Goal: Task Accomplishment & Management: Complete application form

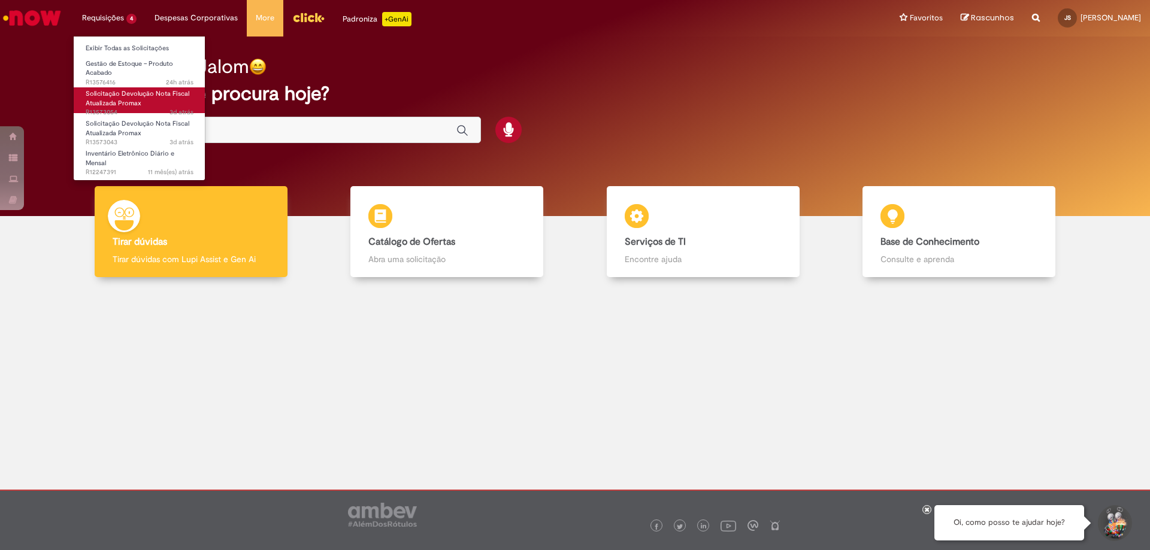
click at [99, 96] on span "Solicitação Devolução Nota Fiscal Atualizada Promax" at bounding box center [138, 98] width 104 height 19
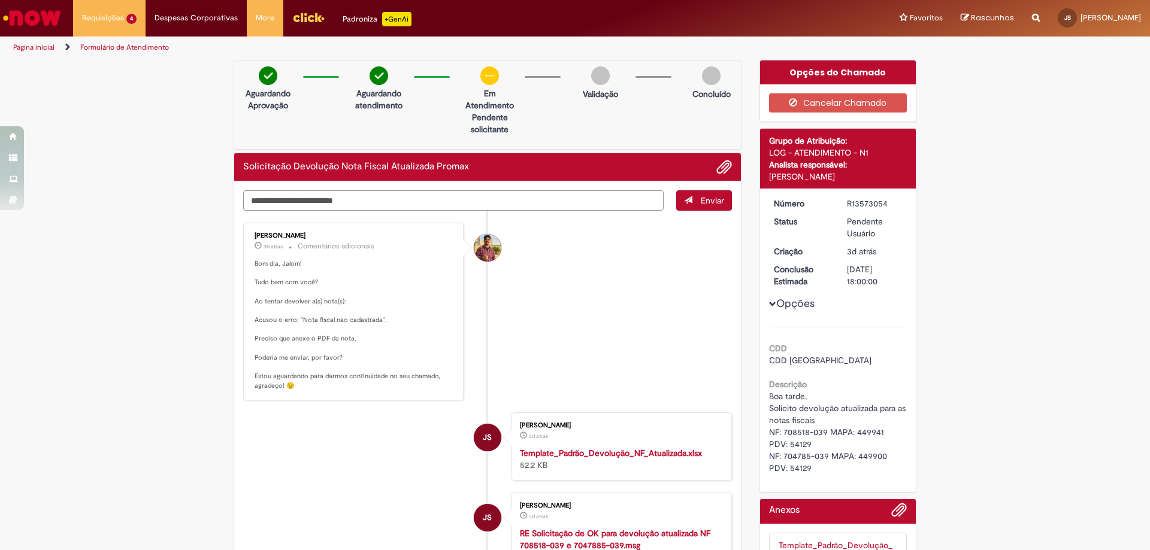
click at [468, 201] on textarea "Digite sua mensagem aqui..." at bounding box center [453, 200] width 420 height 20
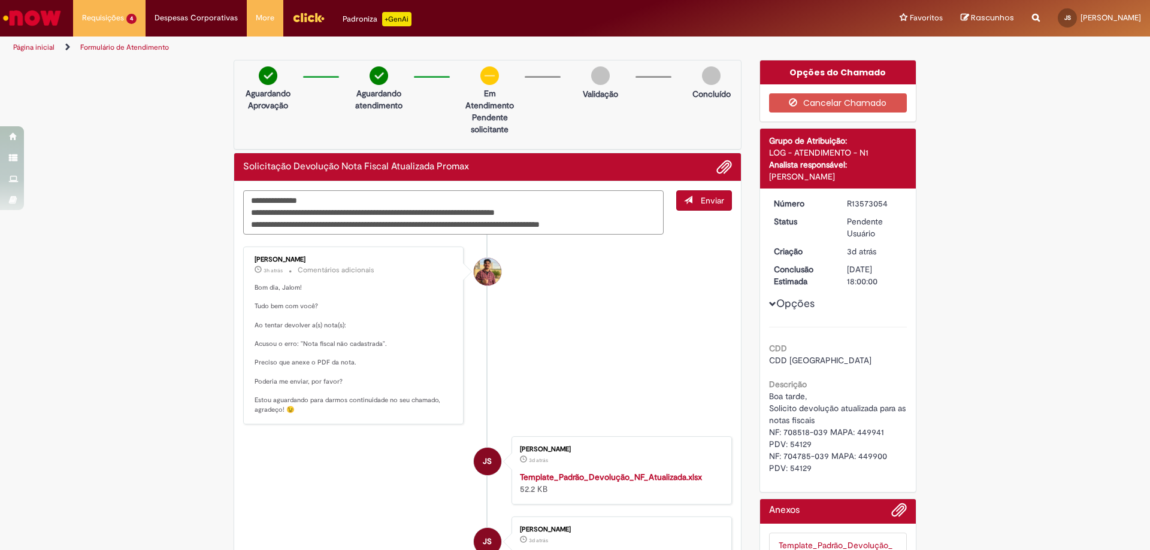
click at [564, 228] on textarea "**********" at bounding box center [453, 212] width 420 height 44
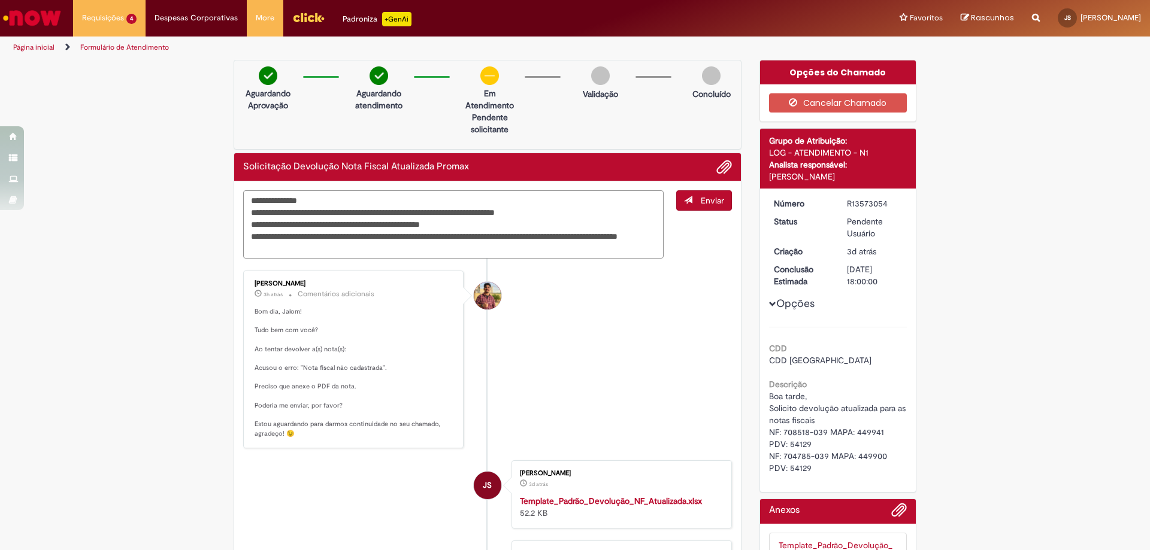
click at [366, 248] on textarea "**********" at bounding box center [453, 224] width 420 height 68
type textarea "**********"
click at [685, 201] on span "submit" at bounding box center [688, 200] width 8 height 8
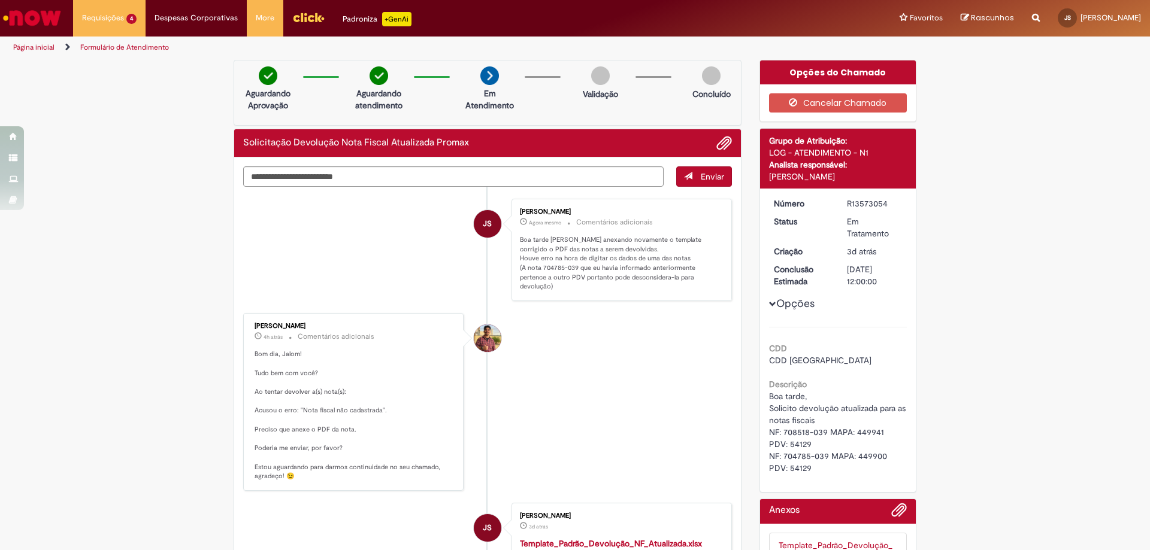
click at [691, 175] on button "Enviar" at bounding box center [704, 177] width 56 height 20
click at [717, 147] on span "Adicionar anexos" at bounding box center [724, 144] width 14 height 14
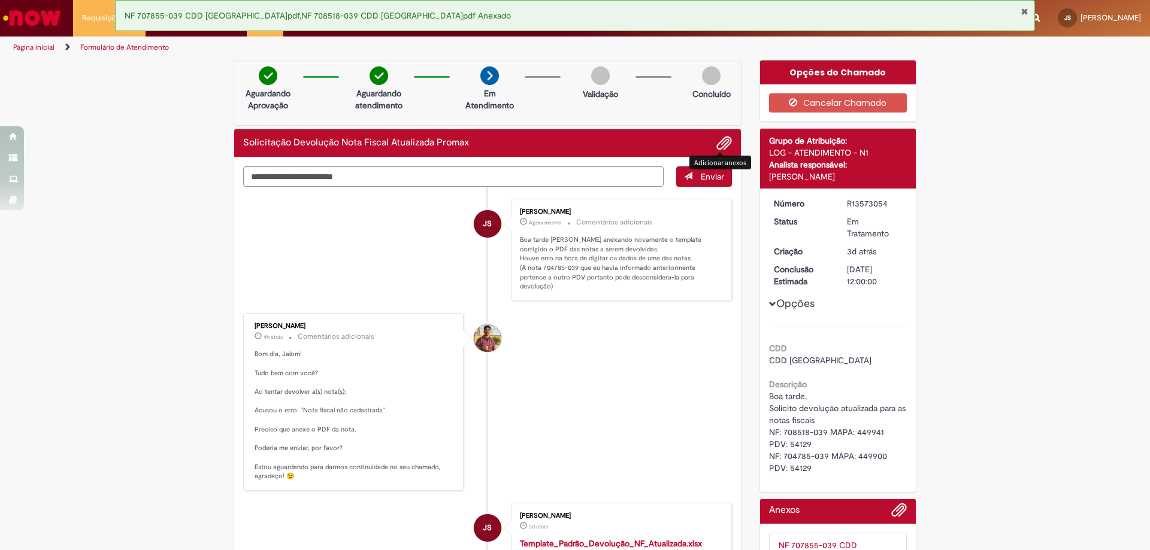
click at [718, 141] on span "Adicionar anexos" at bounding box center [724, 144] width 14 height 14
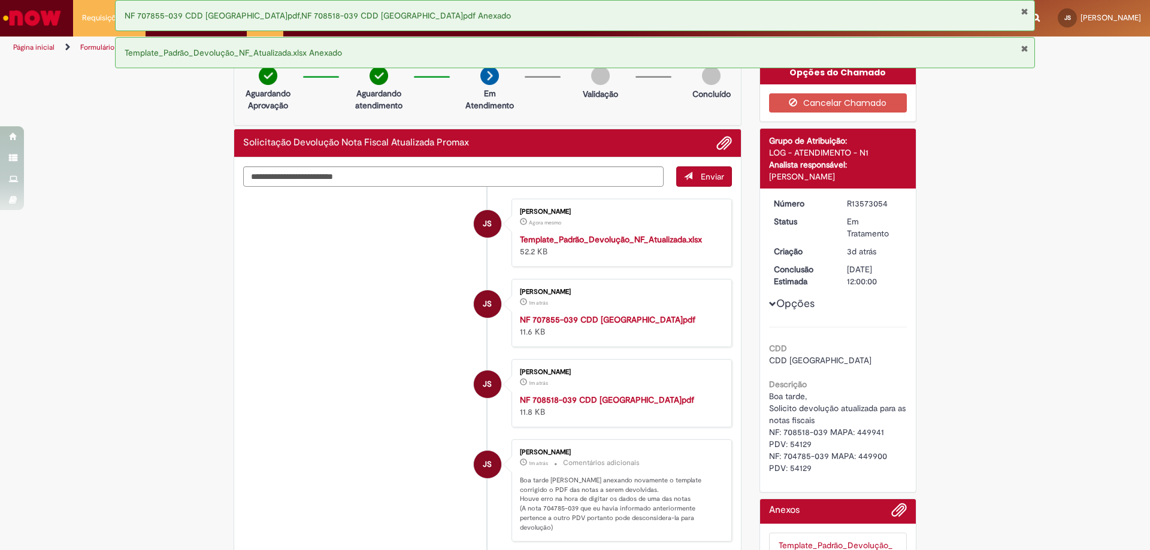
click at [601, 238] on strong "Template_Padrão_Devolução_NF_Atualizada.xlsx" at bounding box center [611, 239] width 182 height 11
click at [1021, 46] on button "Fechar Notificação" at bounding box center [1025, 49] width 8 height 10
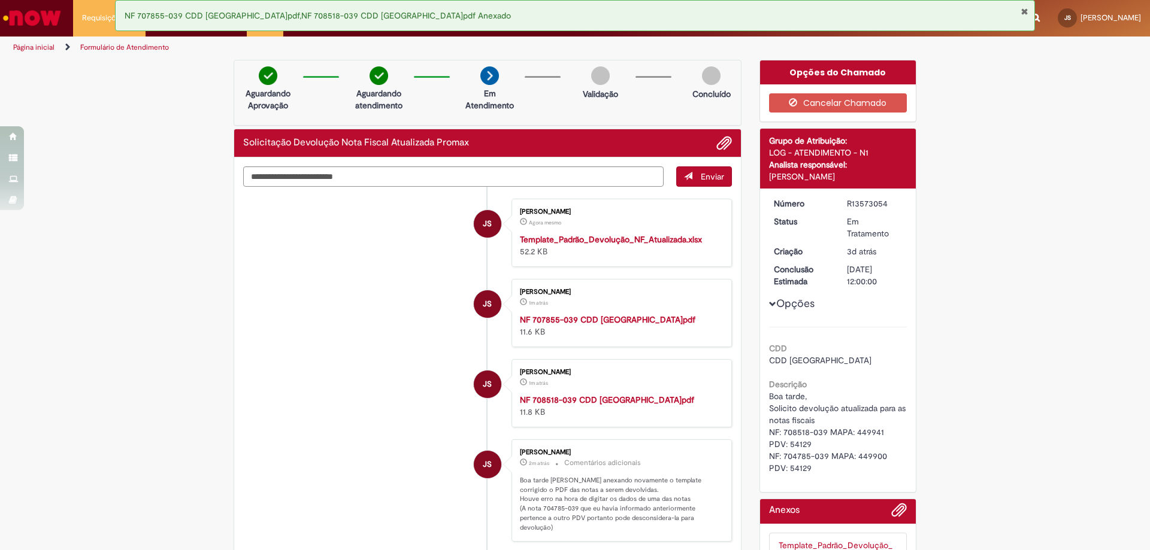
click at [700, 226] on p "Agora mesmo Agora mesmo" at bounding box center [619, 222] width 199 height 12
click at [543, 243] on strong "Template_Padrão_Devolução_NF_Atualizada.xlsx" at bounding box center [611, 239] width 182 height 11
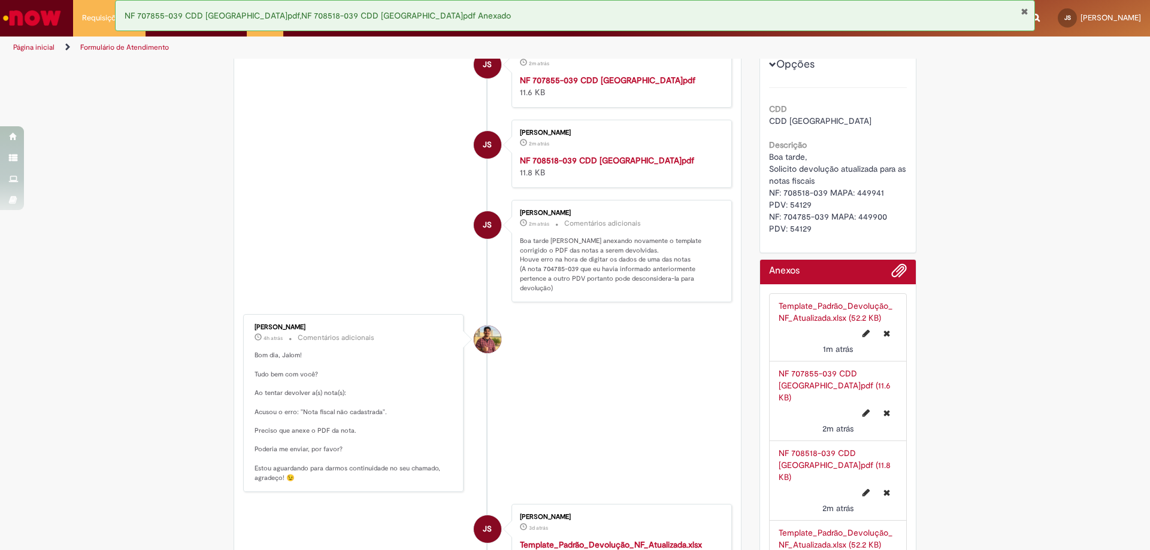
scroll to position [419, 0]
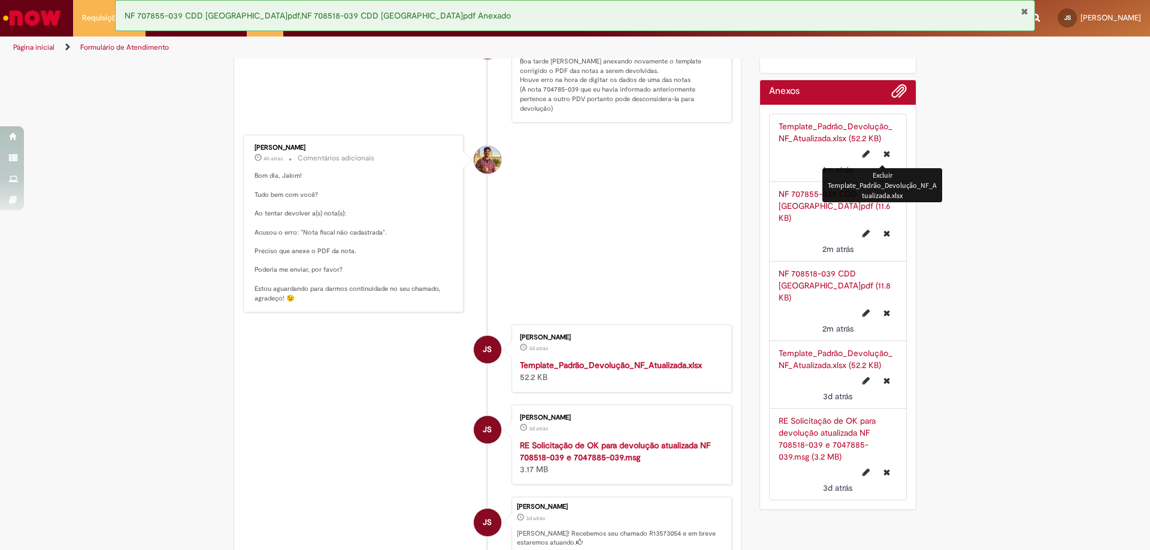
click at [885, 154] on icon "Excluir Template_Padrão_Devolução_NF_Atualizada.xlsx" at bounding box center [886, 154] width 7 height 8
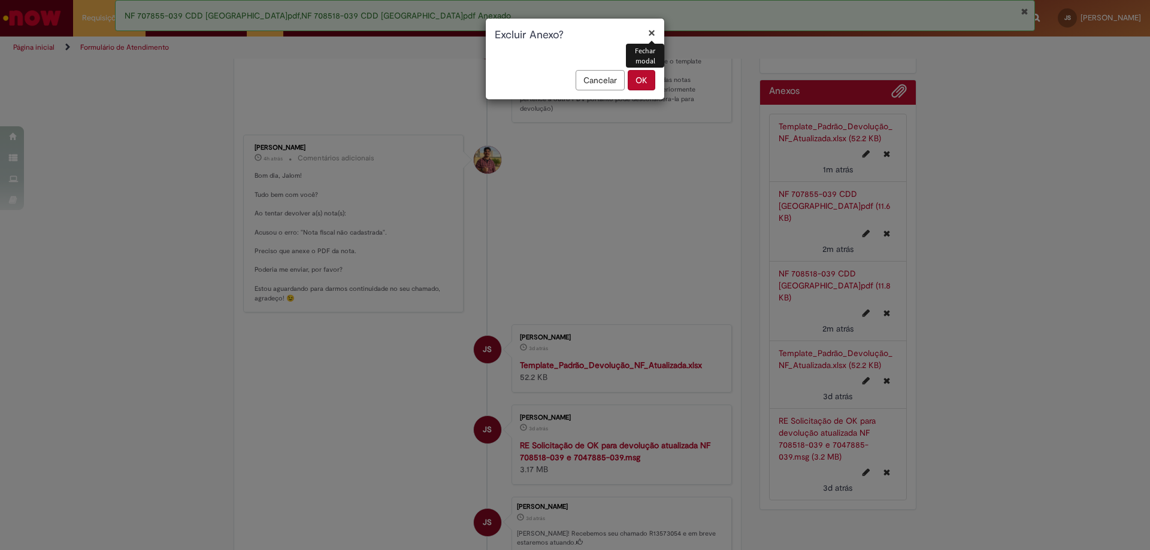
click at [643, 83] on button "OK" at bounding box center [642, 80] width 28 height 20
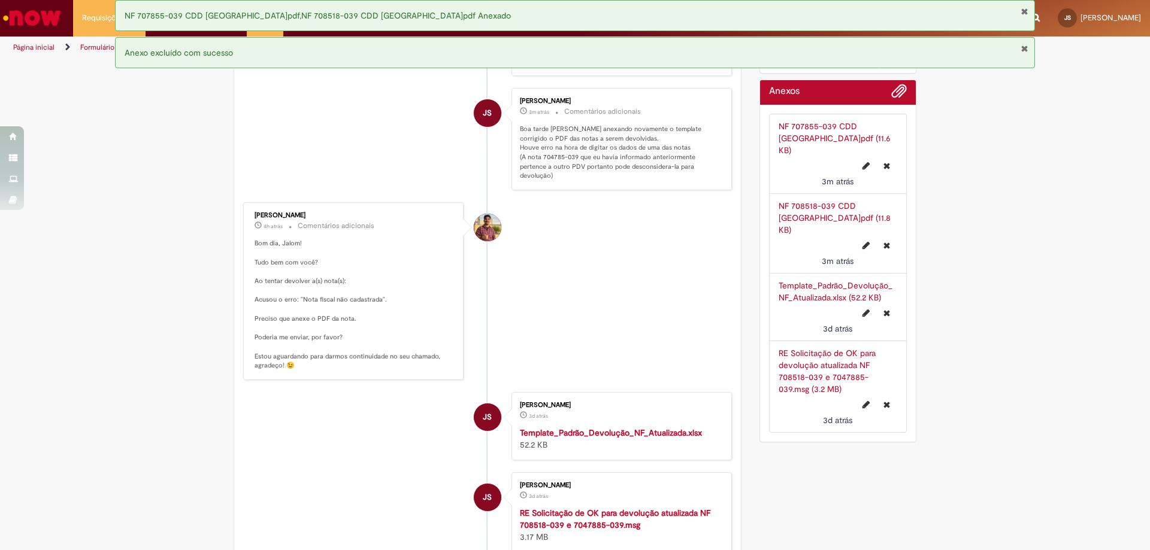
click at [822, 126] on link "NF 707855-039 CDD [GEOGRAPHIC_DATA]pdf (11.6 KB)" at bounding box center [835, 138] width 112 height 35
click at [812, 201] on link "NF 708518-039 CDD [GEOGRAPHIC_DATA]pdf (11.8 KB)" at bounding box center [835, 218] width 112 height 35
click at [1025, 48] on button "Fechar Notificação" at bounding box center [1025, 49] width 8 height 10
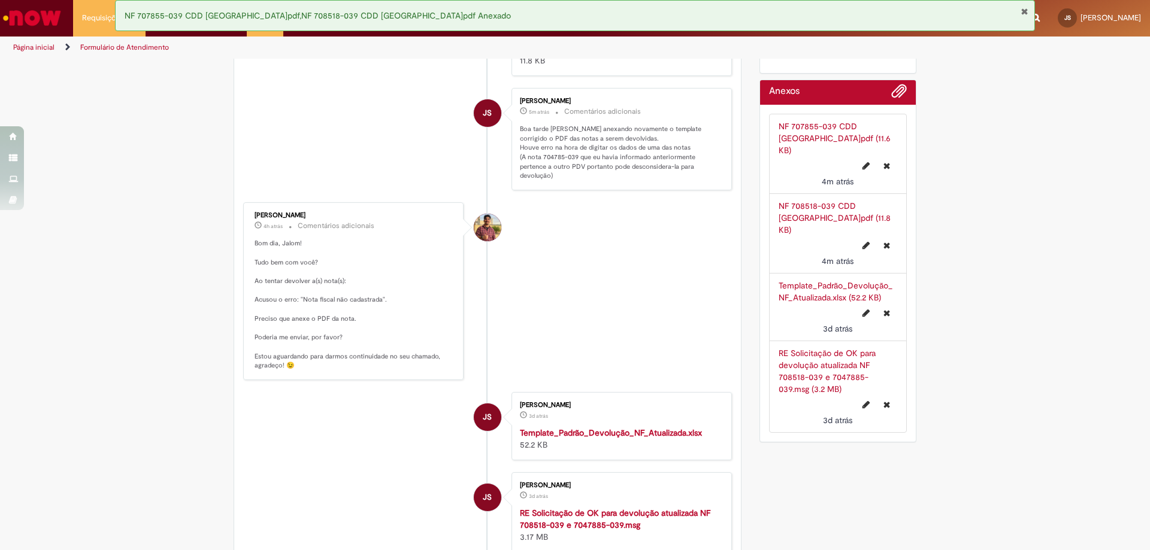
click at [1027, 10] on button "Fechar Notificação" at bounding box center [1025, 12] width 8 height 10
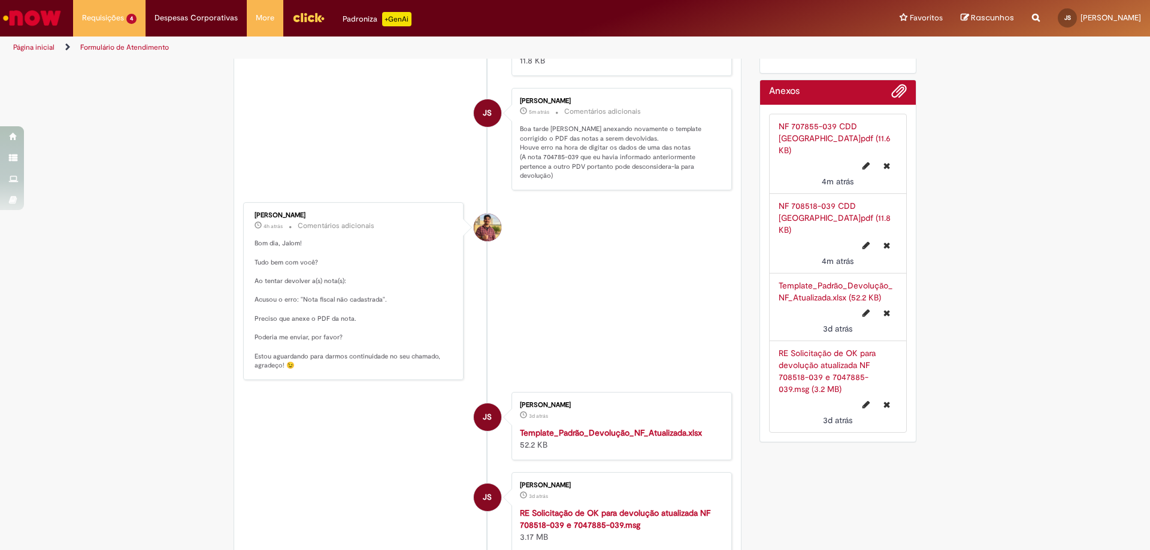
scroll to position [0, 0]
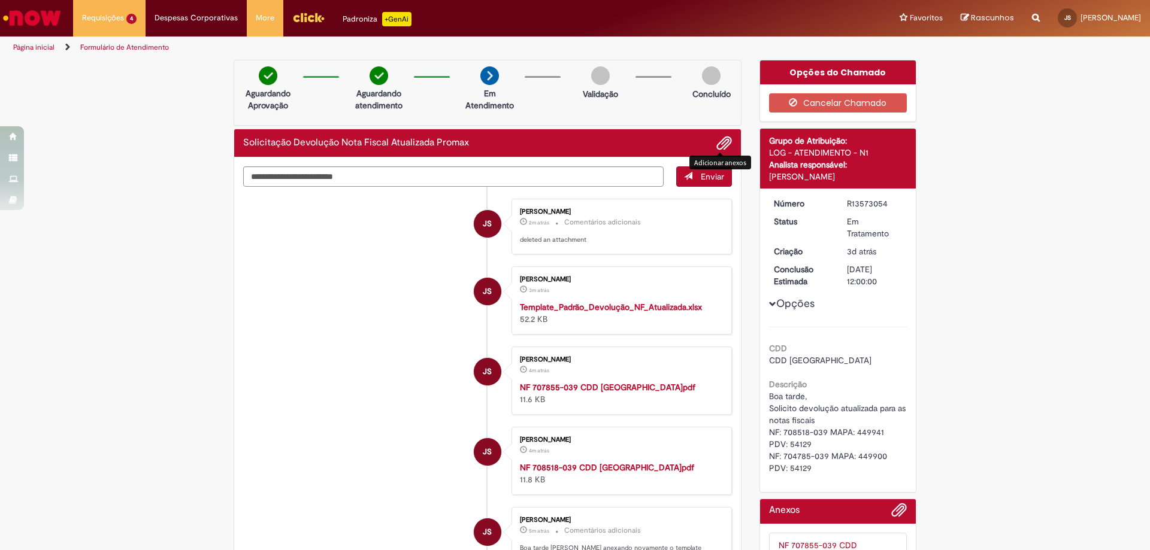
click at [717, 140] on span "Adicionar anexos" at bounding box center [724, 144] width 14 height 14
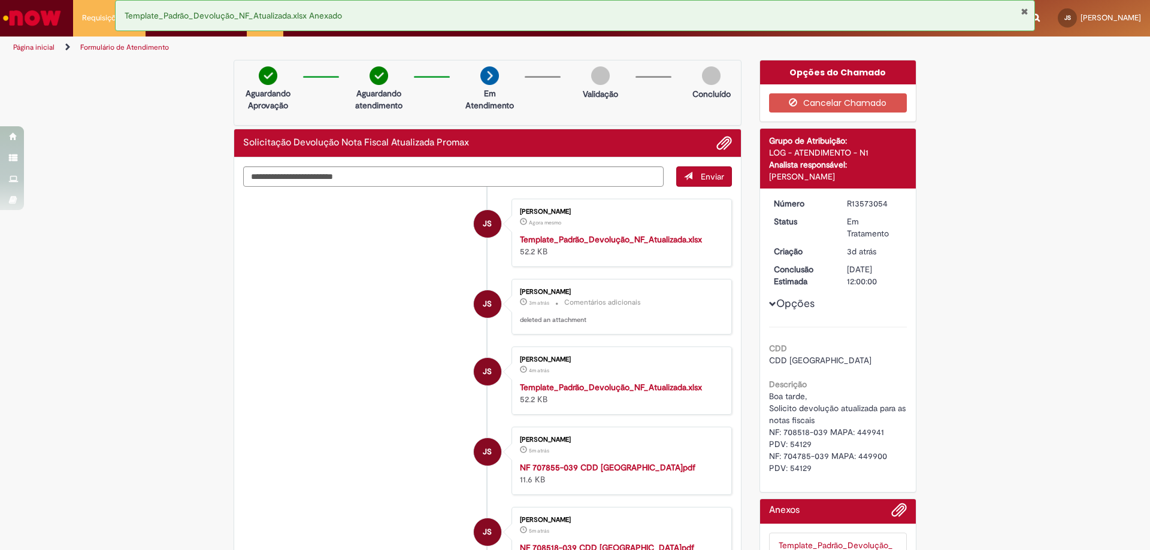
click at [719, 406] on div "[PERSON_NAME] 4m atrás 4 minutos atrás Template_Padrão_Devolução_NF_Atualizada.…" at bounding box center [621, 380] width 213 height 61
drag, startPoint x: 719, startPoint y: 406, endPoint x: 1068, endPoint y: 416, distance: 349.3
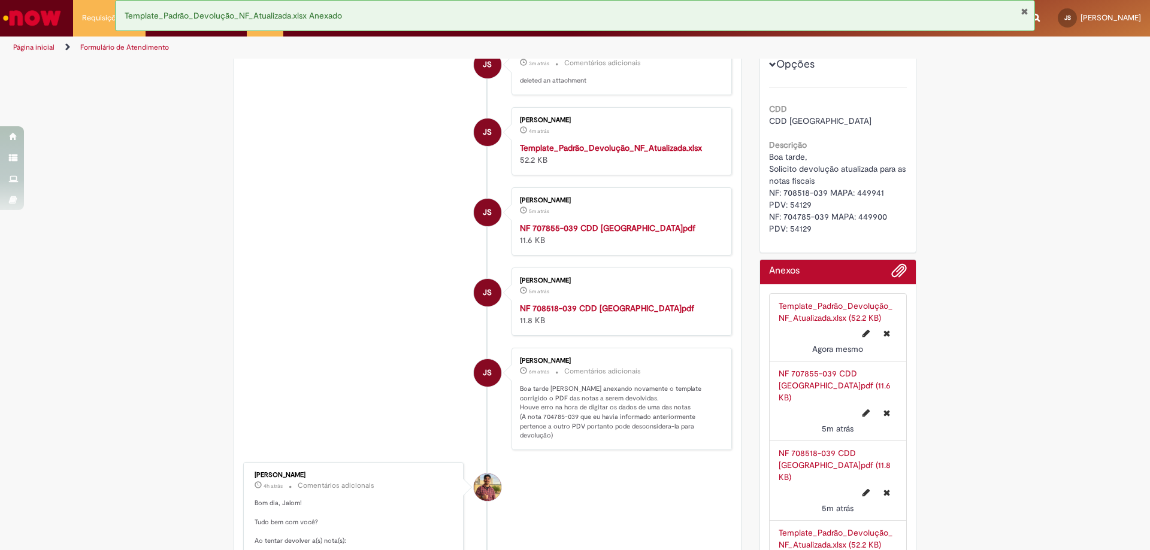
scroll to position [539, 0]
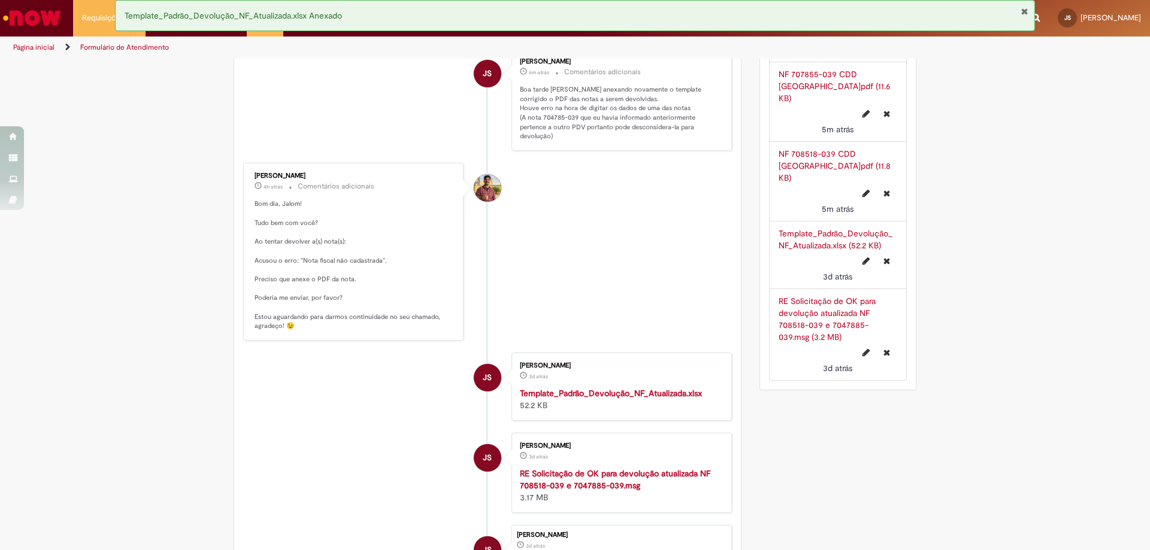
click at [1025, 11] on button "Fechar Notificação" at bounding box center [1025, 12] width 8 height 10
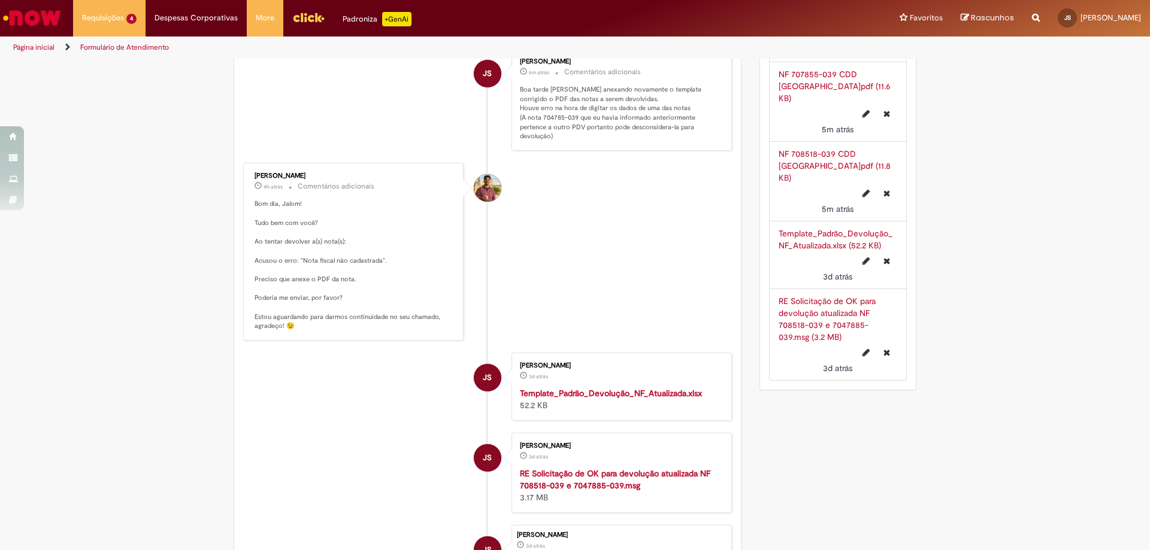
scroll to position [0, 0]
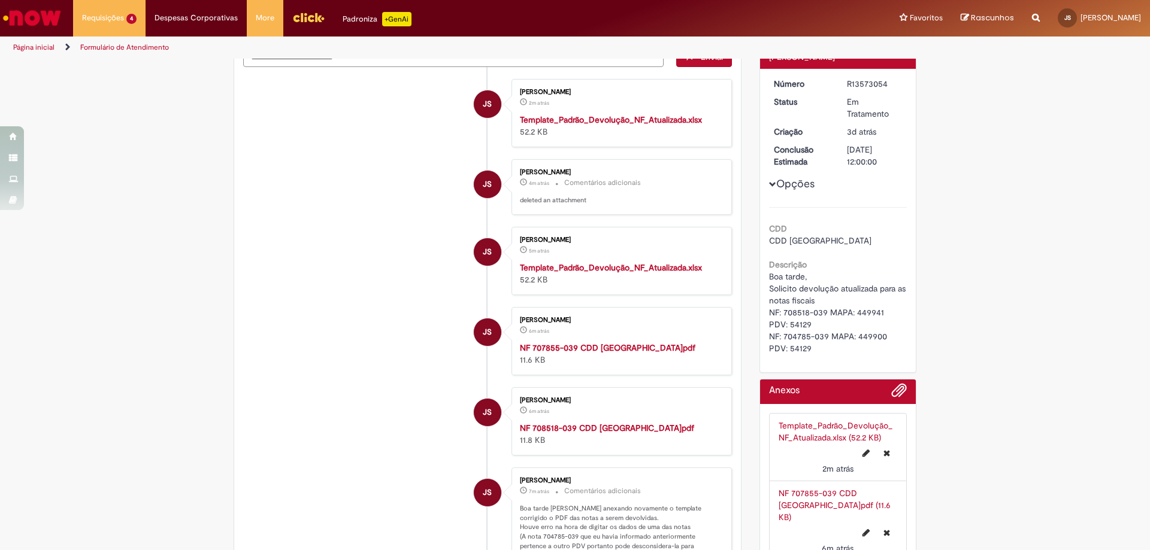
scroll to position [180, 0]
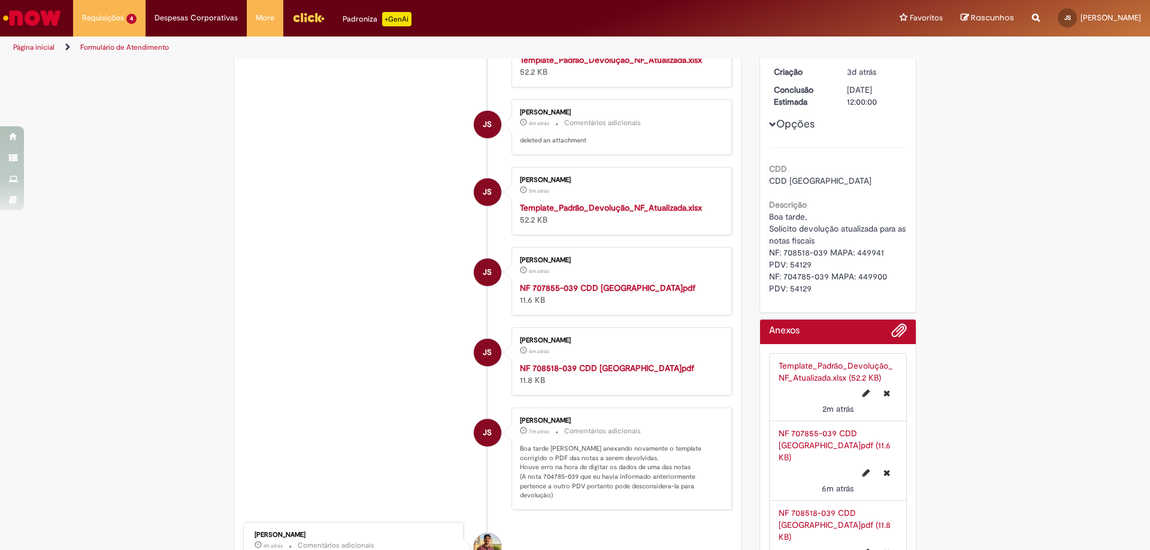
drag, startPoint x: 544, startPoint y: 184, endPoint x: 966, endPoint y: 391, distance: 470.1
click at [966, 391] on div "Verificar Código de Barras Aguardando Aprovação Aguardando atendimento Em Atend…" at bounding box center [575, 448] width 1150 height 1137
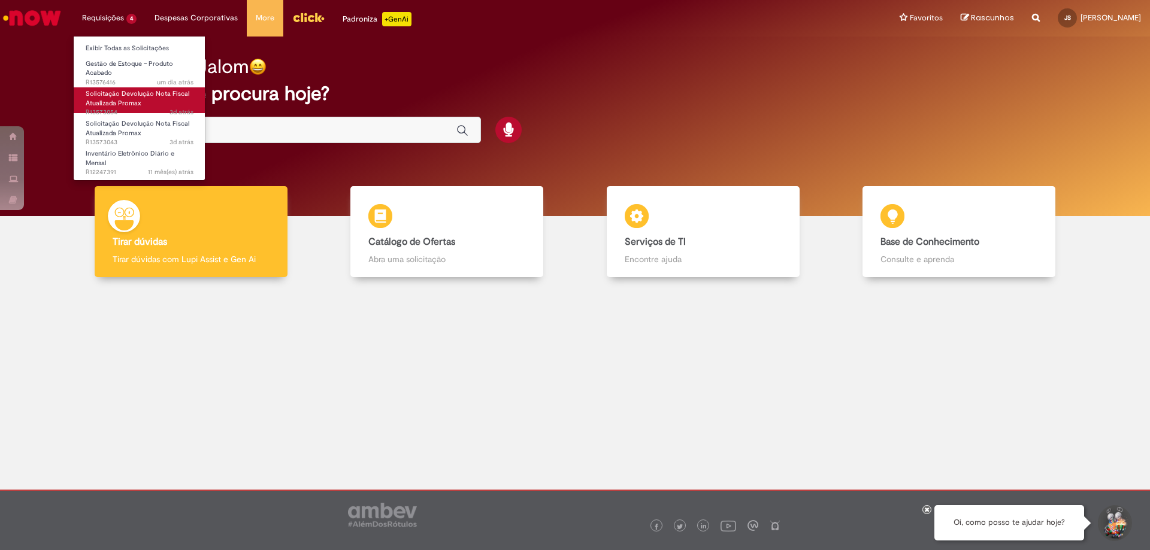
click at [101, 98] on span "Solicitação Devolução Nota Fiscal Atualizada Promax" at bounding box center [138, 98] width 104 height 19
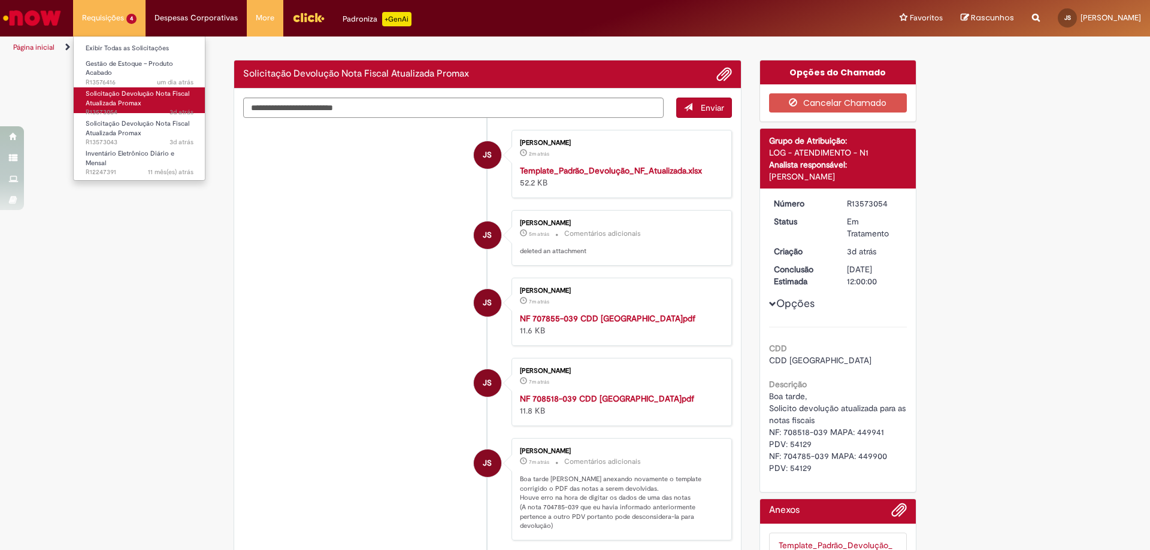
click at [96, 89] on span "Solicitação Devolução Nota Fiscal Atualizada Promax" at bounding box center [138, 98] width 104 height 19
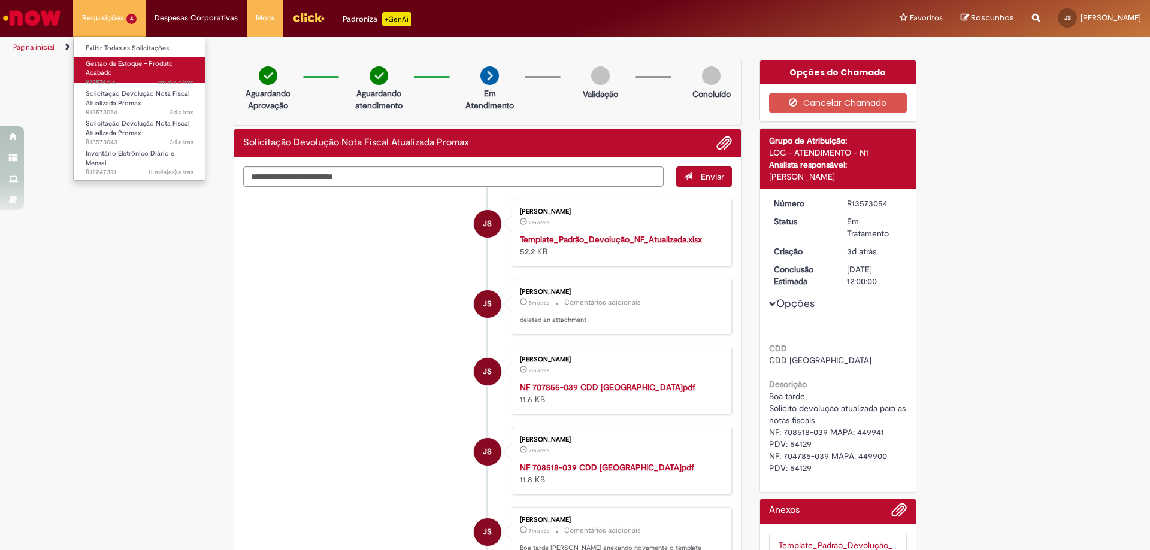
click at [101, 83] on span "um dia atrás um dia atrás R13576416" at bounding box center [140, 83] width 108 height 10
click at [100, 66] on span "Gestão de Estoque – Produto Acabado" at bounding box center [129, 68] width 87 height 19
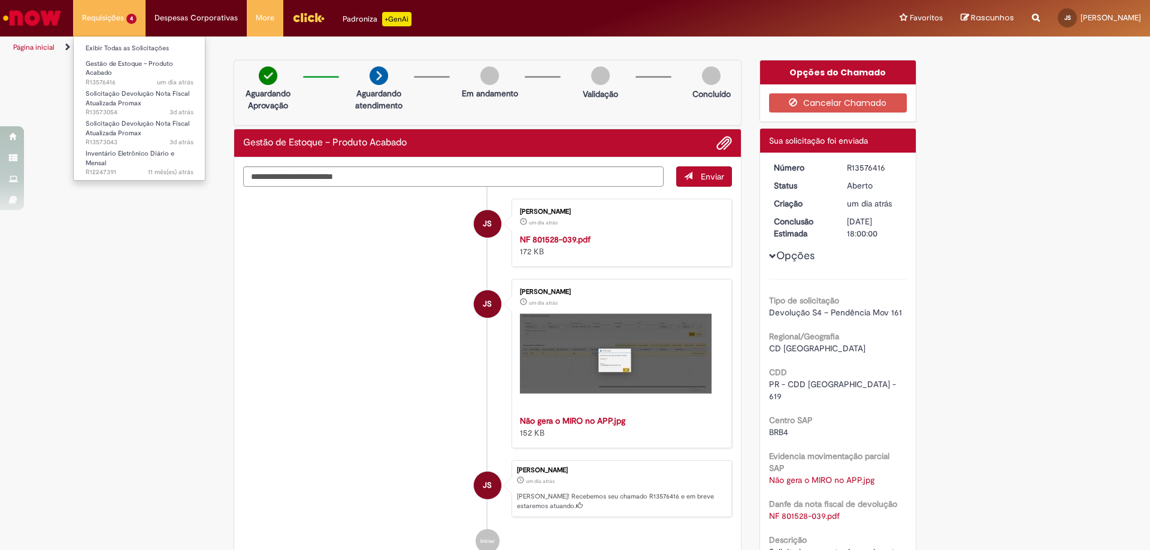
click at [92, 24] on li "Requisições 4 Exibir Todas as Solicitações Gestão de Estoque – Produto Acabado …" at bounding box center [109, 18] width 72 height 36
click at [108, 123] on span "Solicitação Devolução Nota Fiscal Atualizada Promax" at bounding box center [138, 128] width 104 height 19
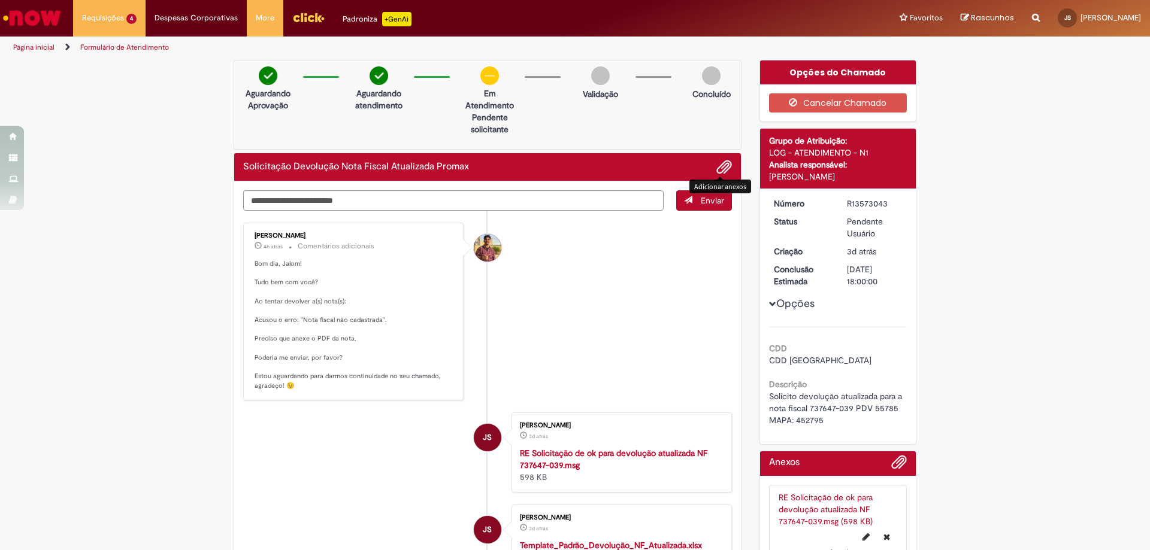
click at [719, 167] on span "Adicionar anexos" at bounding box center [724, 168] width 14 height 14
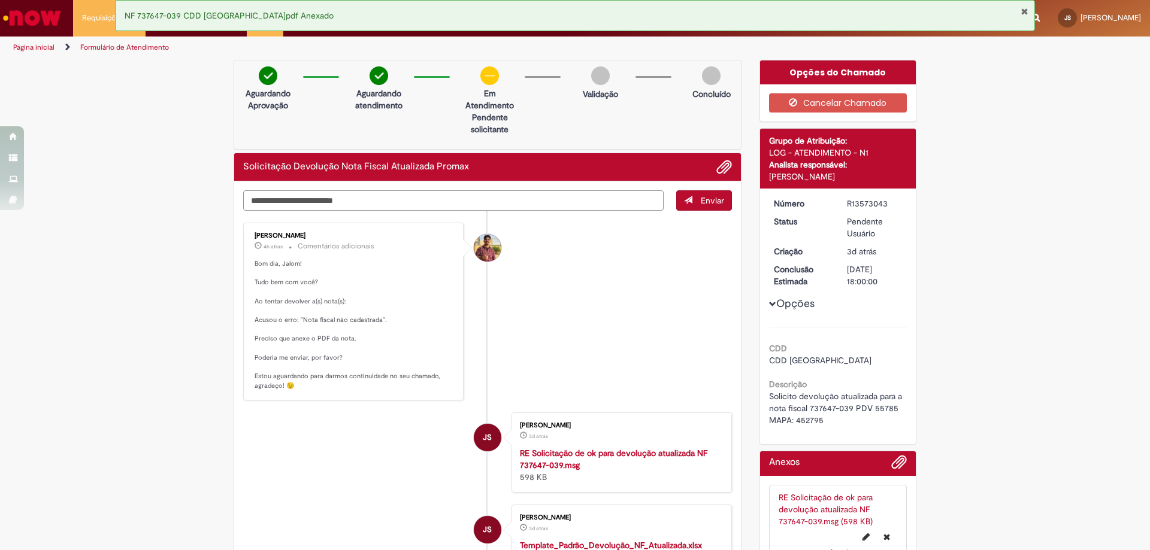
click at [355, 200] on textarea "Digite sua mensagem aqui..." at bounding box center [453, 200] width 420 height 20
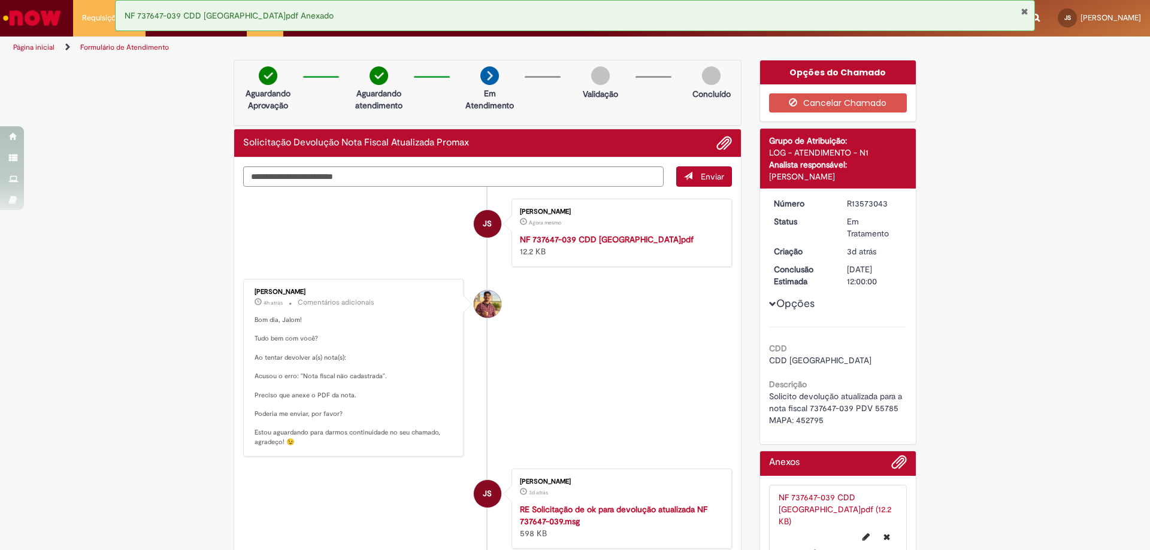
click at [355, 200] on li "JS [PERSON_NAME] Agora mesmo Agora mesmo NF 737647-039 CDD [GEOGRAPHIC_DATA]pdf…" at bounding box center [487, 233] width 489 height 68
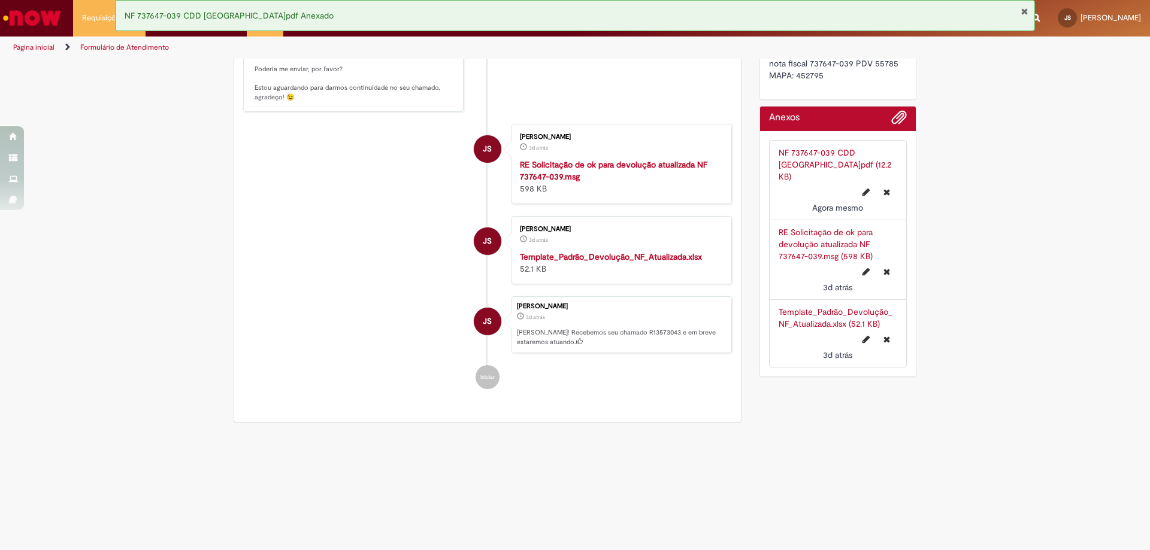
scroll to position [105, 0]
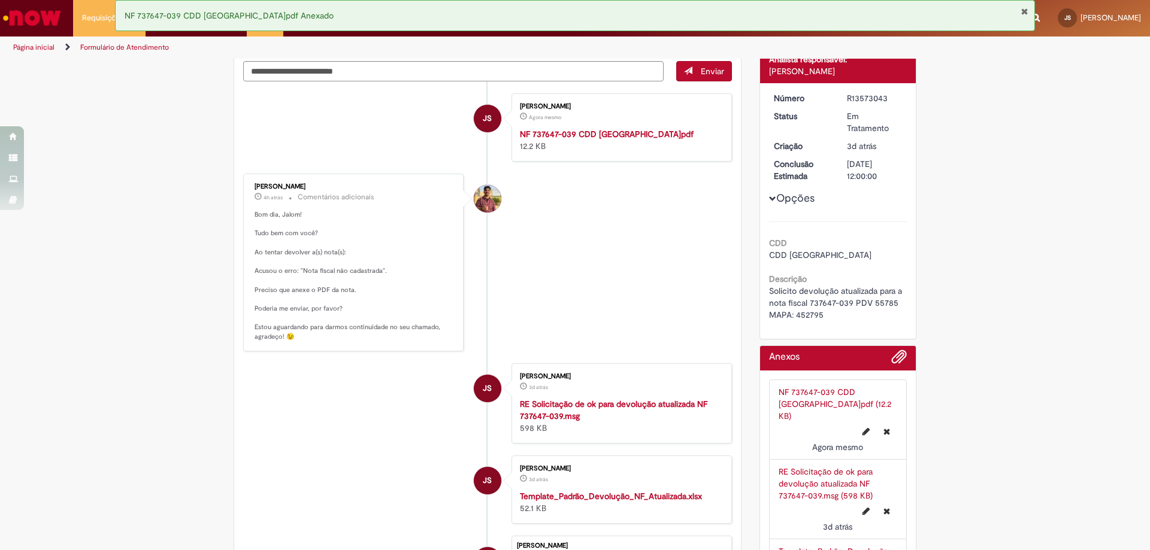
click at [1025, 14] on button "Fechar Notificação" at bounding box center [1025, 12] width 8 height 10
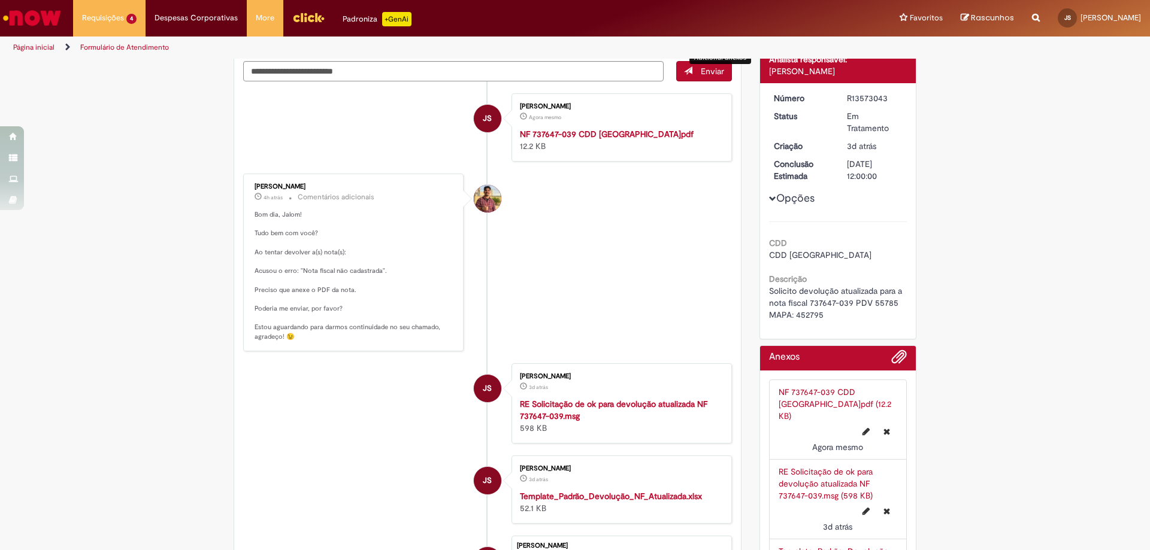
scroll to position [0, 0]
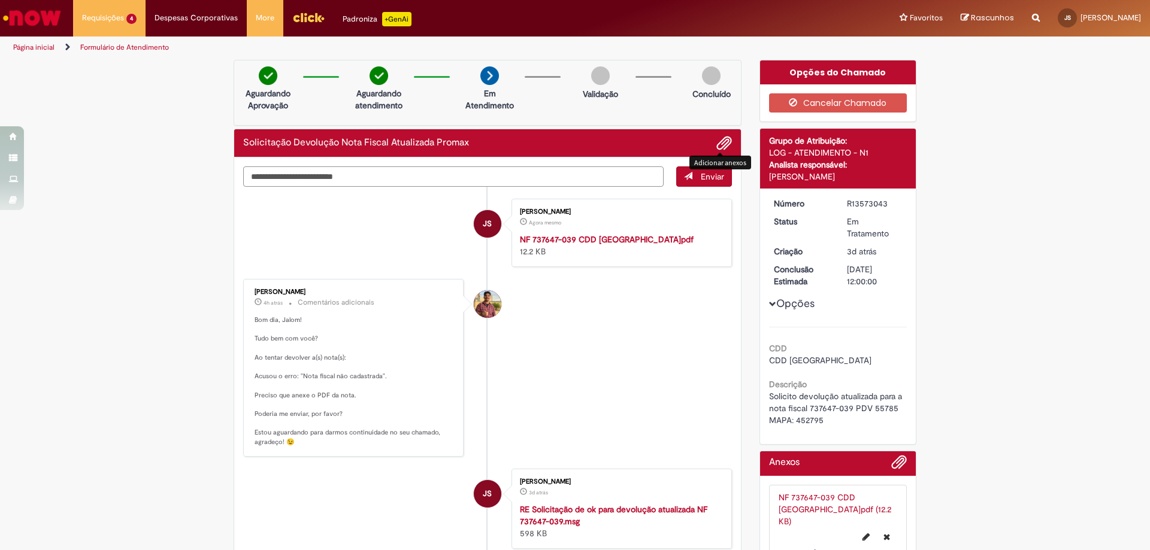
click at [288, 174] on textarea "Digite sua mensagem aqui..." at bounding box center [453, 177] width 420 height 20
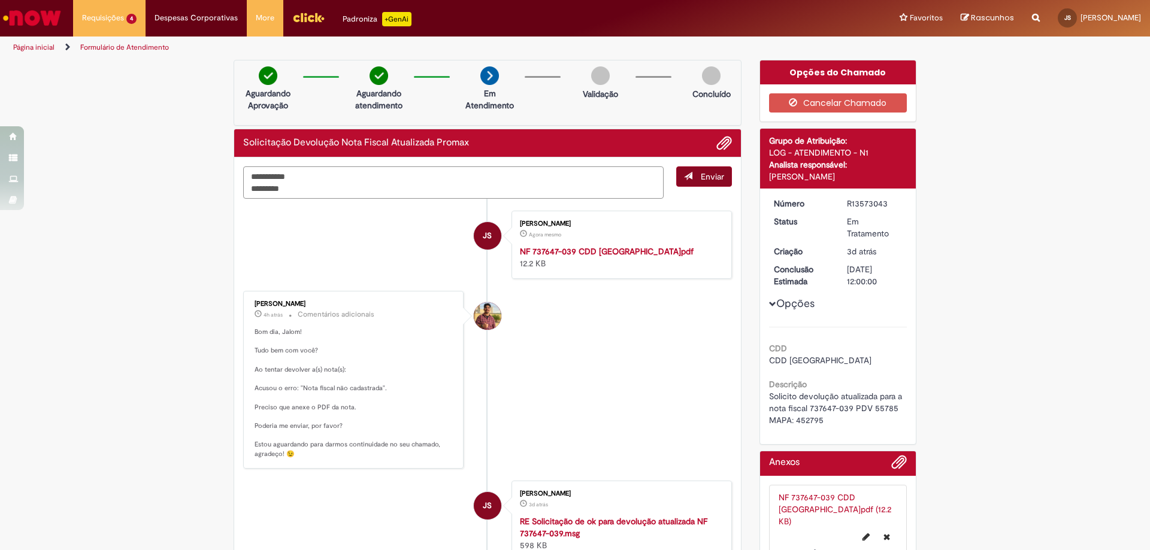
type textarea "**********"
click at [689, 174] on button "Enviar" at bounding box center [704, 177] width 56 height 20
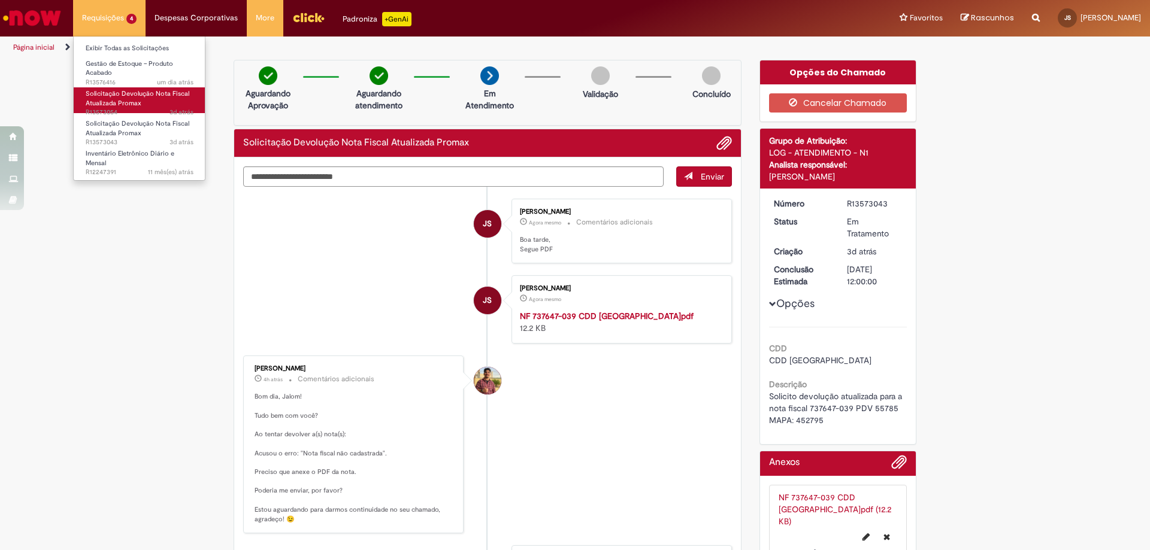
click at [102, 102] on span "Solicitação Devolução Nota Fiscal Atualizada Promax" at bounding box center [138, 98] width 104 height 19
